Goal: Information Seeking & Learning: Learn about a topic

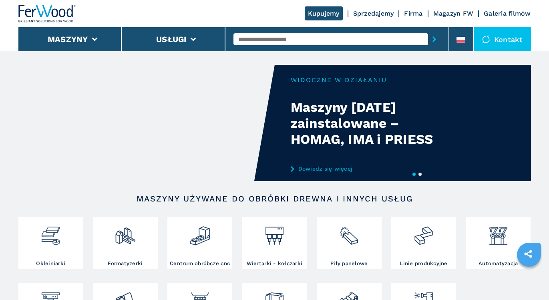
click at [180, 131] on video "Your browser does not support the video tag." at bounding box center [146, 123] width 256 height 116
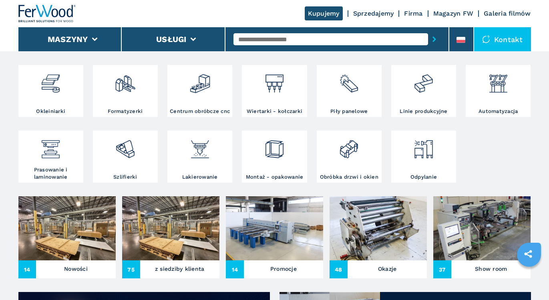
scroll to position [160, 0]
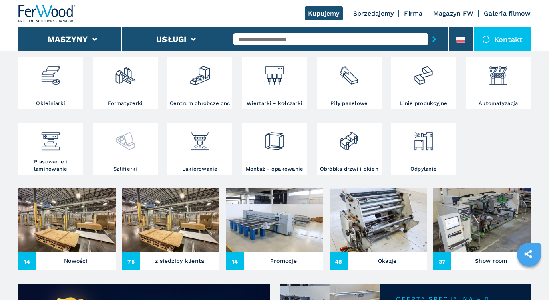
click at [126, 157] on div at bounding box center [125, 144] width 61 height 41
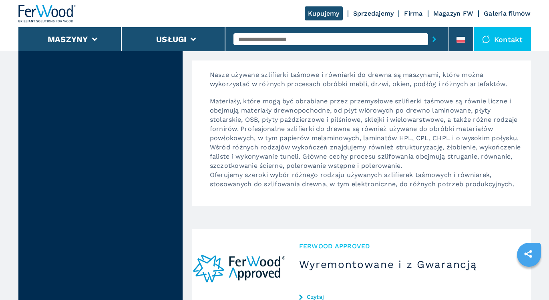
scroll to position [1057, 0]
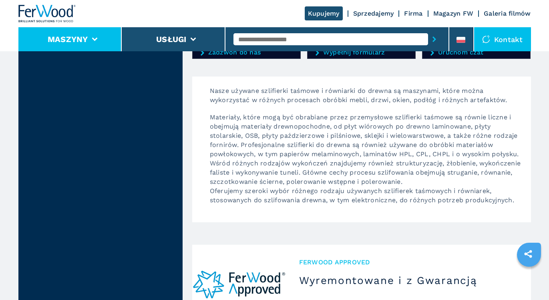
click at [100, 41] on li "Maszyny" at bounding box center [70, 39] width 104 height 24
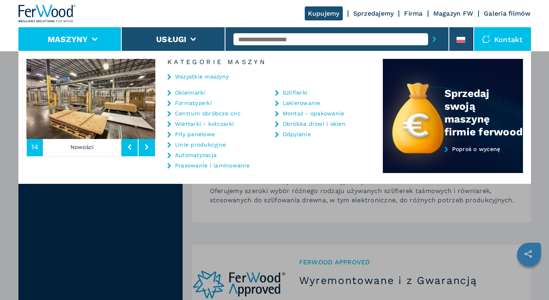
click at [204, 167] on link "Prasowanie i laminowanie" at bounding box center [212, 166] width 74 height 6
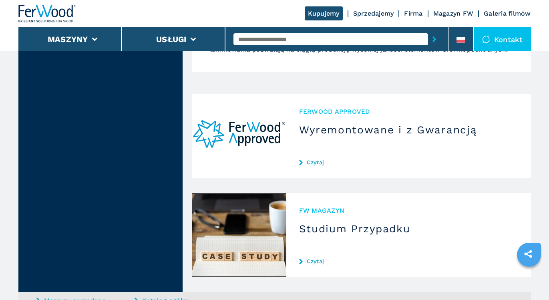
scroll to position [1793, 0]
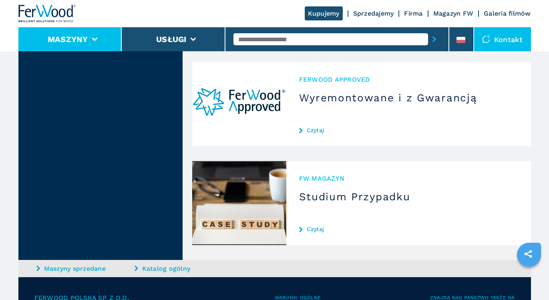
click at [107, 39] on li "Maszyny" at bounding box center [70, 39] width 104 height 24
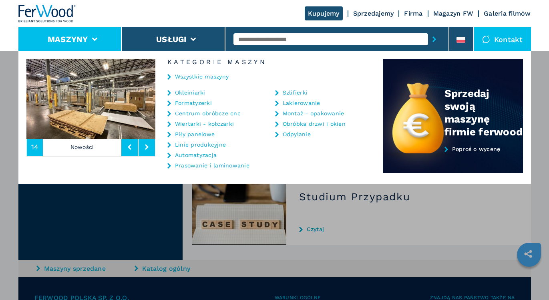
click at [307, 103] on link "Lakierowanie" at bounding box center [302, 103] width 38 height 6
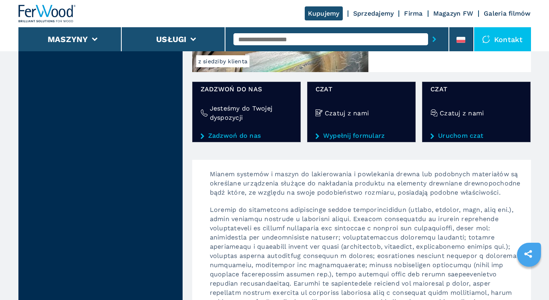
scroll to position [1009, 0]
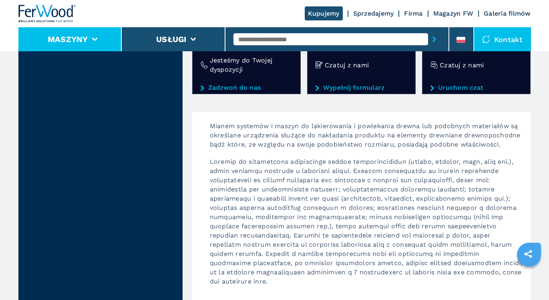
click at [93, 40] on icon at bounding box center [95, 40] width 6 height 4
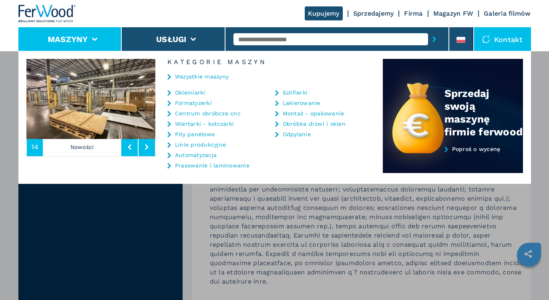
click at [192, 156] on link "Automatyzacja" at bounding box center [196, 155] width 42 height 6
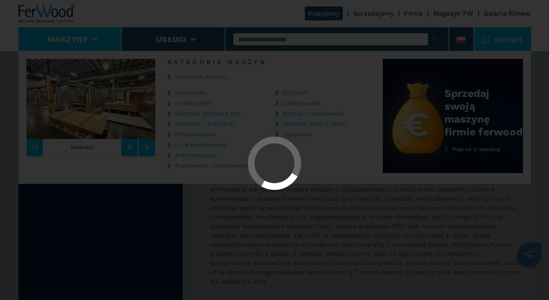
select select "**********"
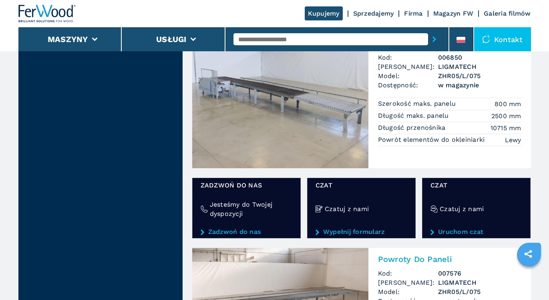
scroll to position [1217, 0]
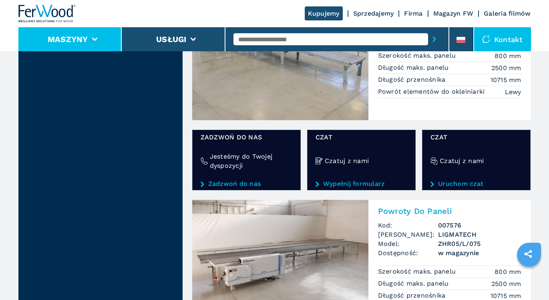
click at [99, 39] on li "Maszyny" at bounding box center [70, 39] width 104 height 24
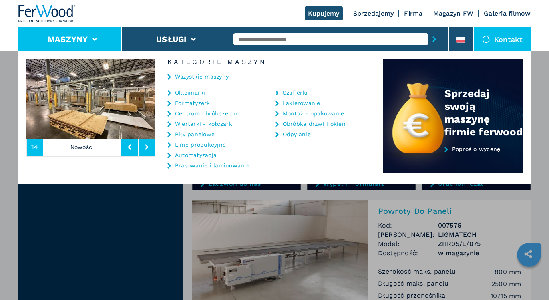
click at [197, 77] on link "Wszystkie maszyny" at bounding box center [202, 77] width 54 height 6
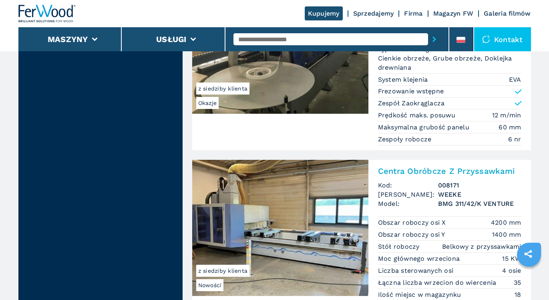
scroll to position [1121, 0]
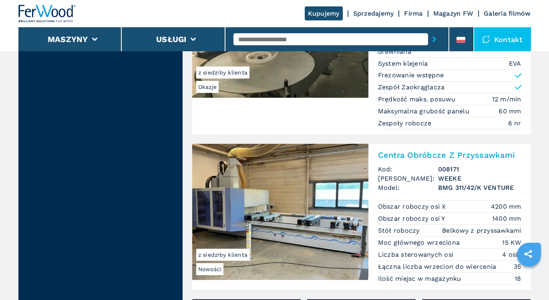
click at [262, 38] on input "text" at bounding box center [330, 39] width 195 height 12
type input "**********"
click at [434, 39] on button "submit-button" at bounding box center [434, 39] width 12 height 18
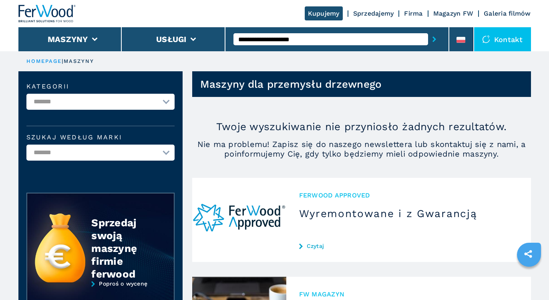
click at [302, 268] on li "Ferwood Approved Wyremontowane i z Gwarancją Czytaj" at bounding box center [361, 225] width 339 height 94
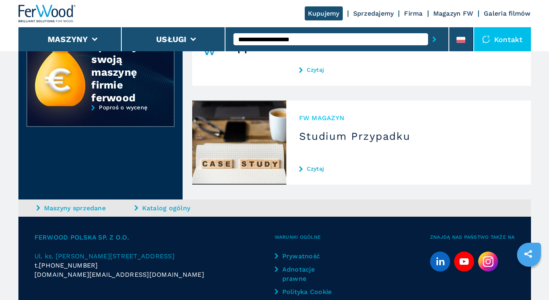
scroll to position [192, 0]
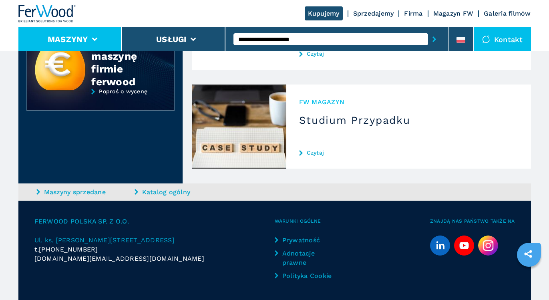
click at [102, 38] on li "Maszyny" at bounding box center [70, 39] width 104 height 24
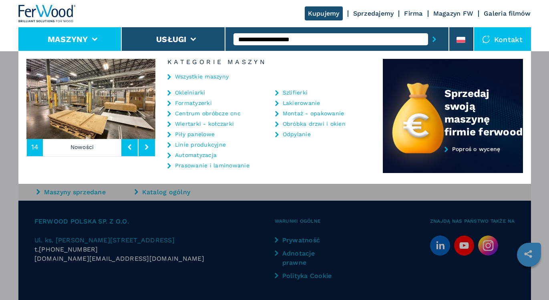
click at [201, 146] on link "Linie produkcyjne" at bounding box center [200, 145] width 51 height 6
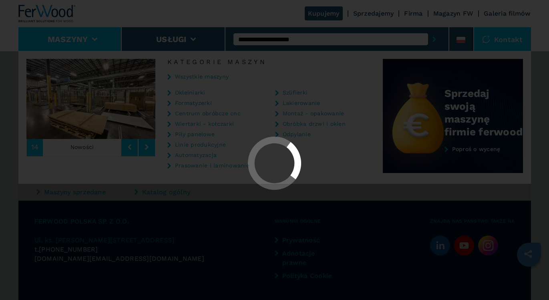
select select "**********"
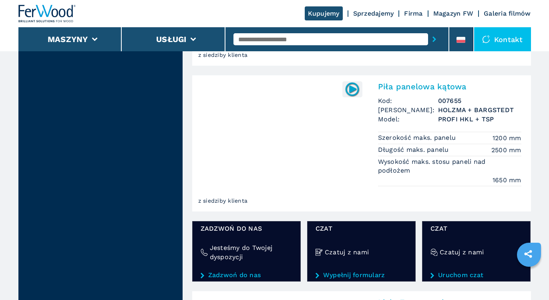
scroll to position [1137, 0]
